Goal: Task Accomplishment & Management: Manage account settings

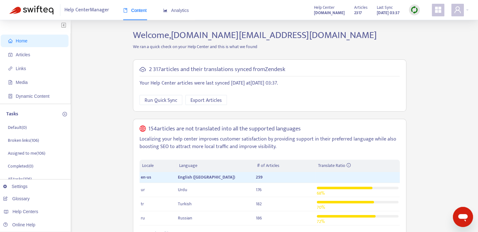
click at [471, 11] on div "Help Center Manager Content Analytics Help Center binomo2.zendesk.com Articles …" at bounding box center [239, 10] width 478 height 20
click at [467, 10] on div at bounding box center [460, 10] width 17 height 13
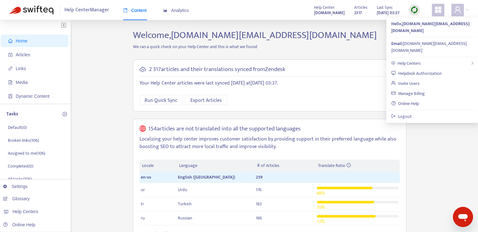
click at [437, 10] on icon "appstore" at bounding box center [438, 10] width 6 height 6
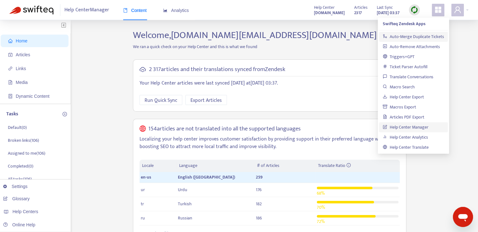
click at [418, 38] on link "Auto-Merge Duplicate Tickets" at bounding box center [413, 36] width 61 height 7
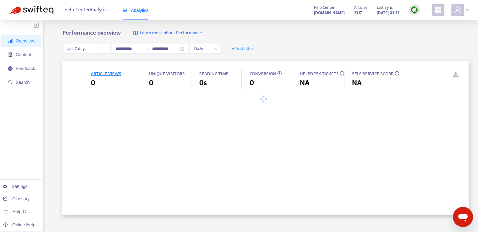
click at [463, 12] on span at bounding box center [458, 10] width 13 height 13
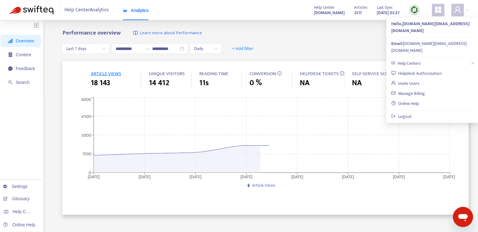
click at [468, 216] on icon "Открыть окно обмена сообщениями" at bounding box center [463, 218] width 9 height 8
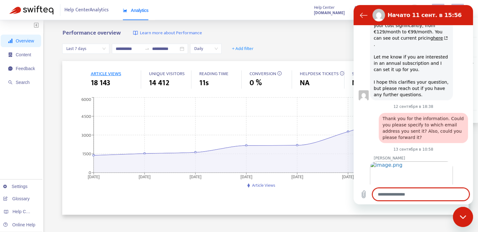
scroll to position [584, 0]
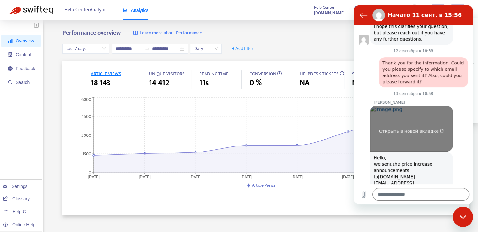
click at [413, 106] on link "Открыть в новой вкладке" at bounding box center [411, 129] width 83 height 46
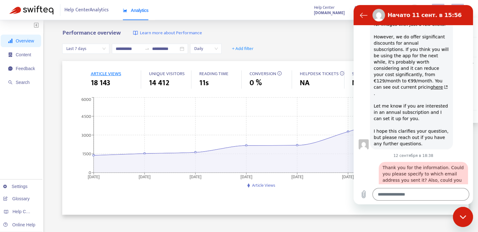
scroll to position [426, 0]
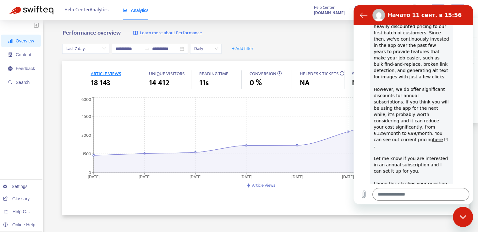
click at [433, 137] on link "here" at bounding box center [440, 139] width 15 height 5
click at [332, 38] on div "**********" at bounding box center [265, 49] width 407 height 24
click at [363, 14] on icon "Вернуться к списку разговоров" at bounding box center [364, 15] width 8 height 8
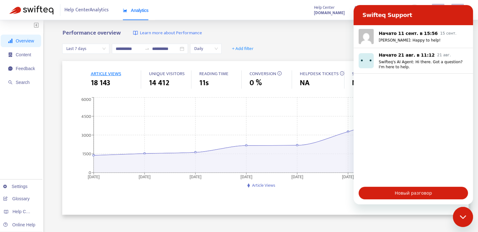
click at [325, 42] on div "**********" at bounding box center [265, 49] width 407 height 24
click at [466, 214] on div "Закрыть окно обмена сообщениями" at bounding box center [463, 217] width 19 height 19
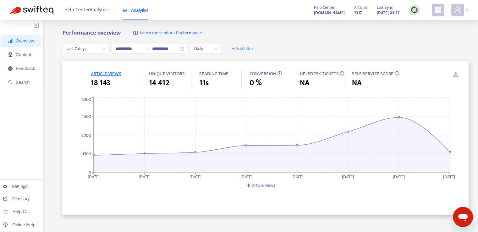
click at [462, 9] on span at bounding box center [458, 10] width 13 height 13
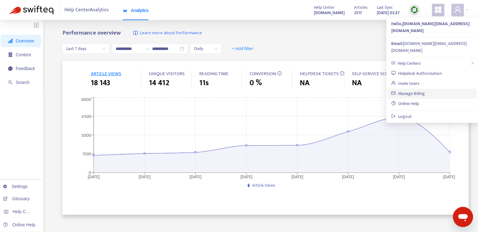
click at [416, 90] on link "Manage Billing" at bounding box center [409, 93] width 34 height 7
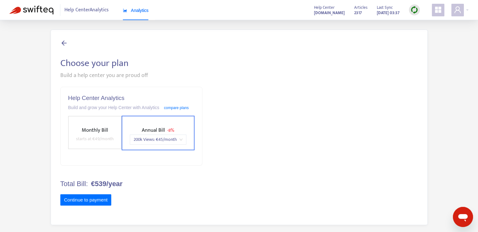
click at [64, 46] on icon at bounding box center [64, 43] width 8 height 8
click at [432, 11] on span at bounding box center [438, 10] width 13 height 13
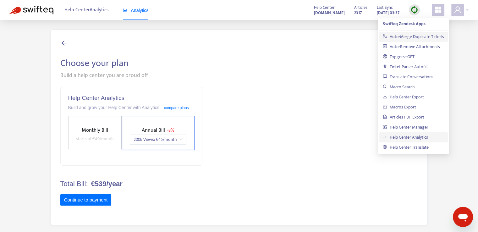
click at [408, 36] on link "Auto-Merge Duplicate Tickets" at bounding box center [413, 36] width 61 height 7
